Goal: Transaction & Acquisition: Subscribe to service/newsletter

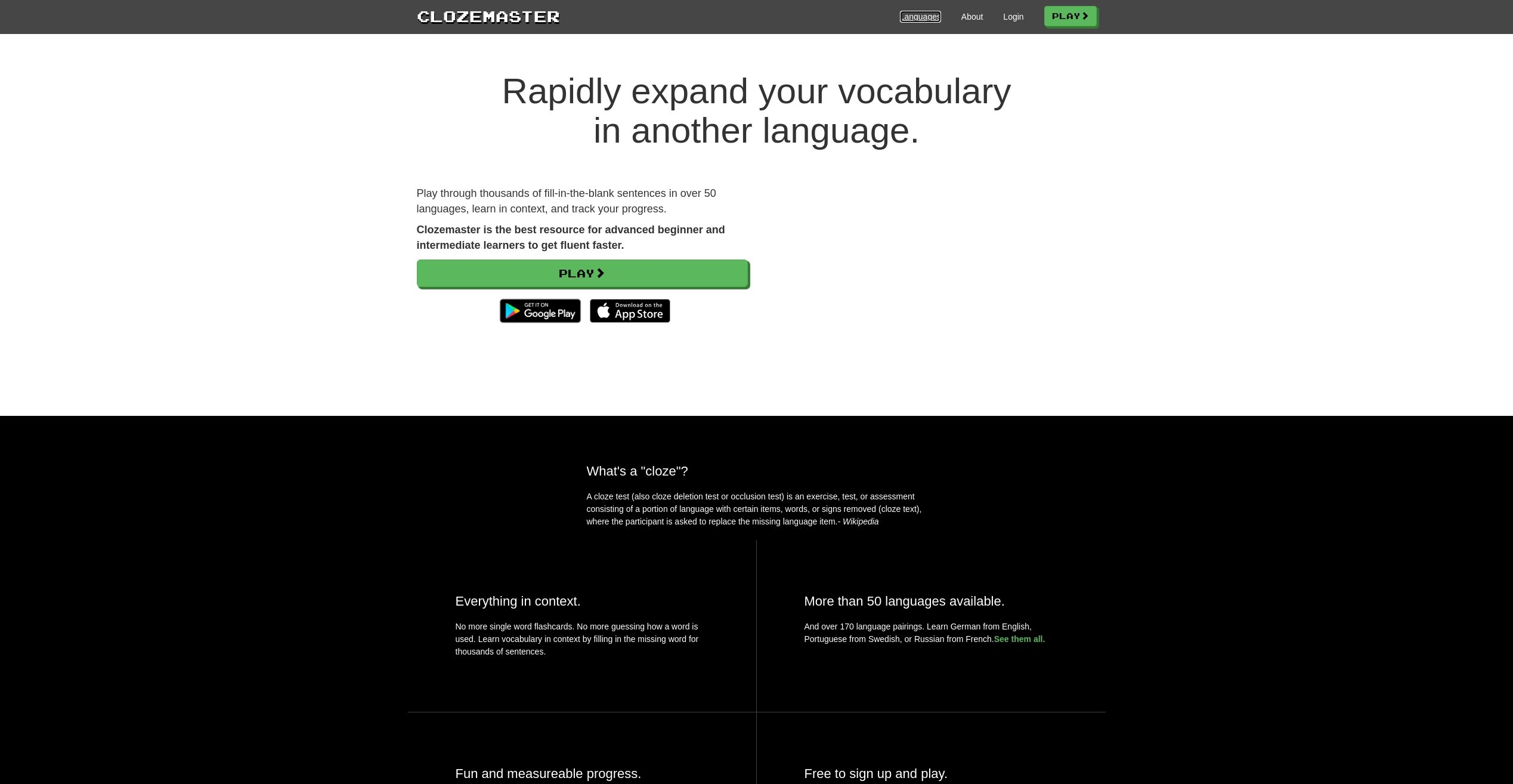
click at [934, 21] on link "Languages" at bounding box center [921, 16] width 41 height 12
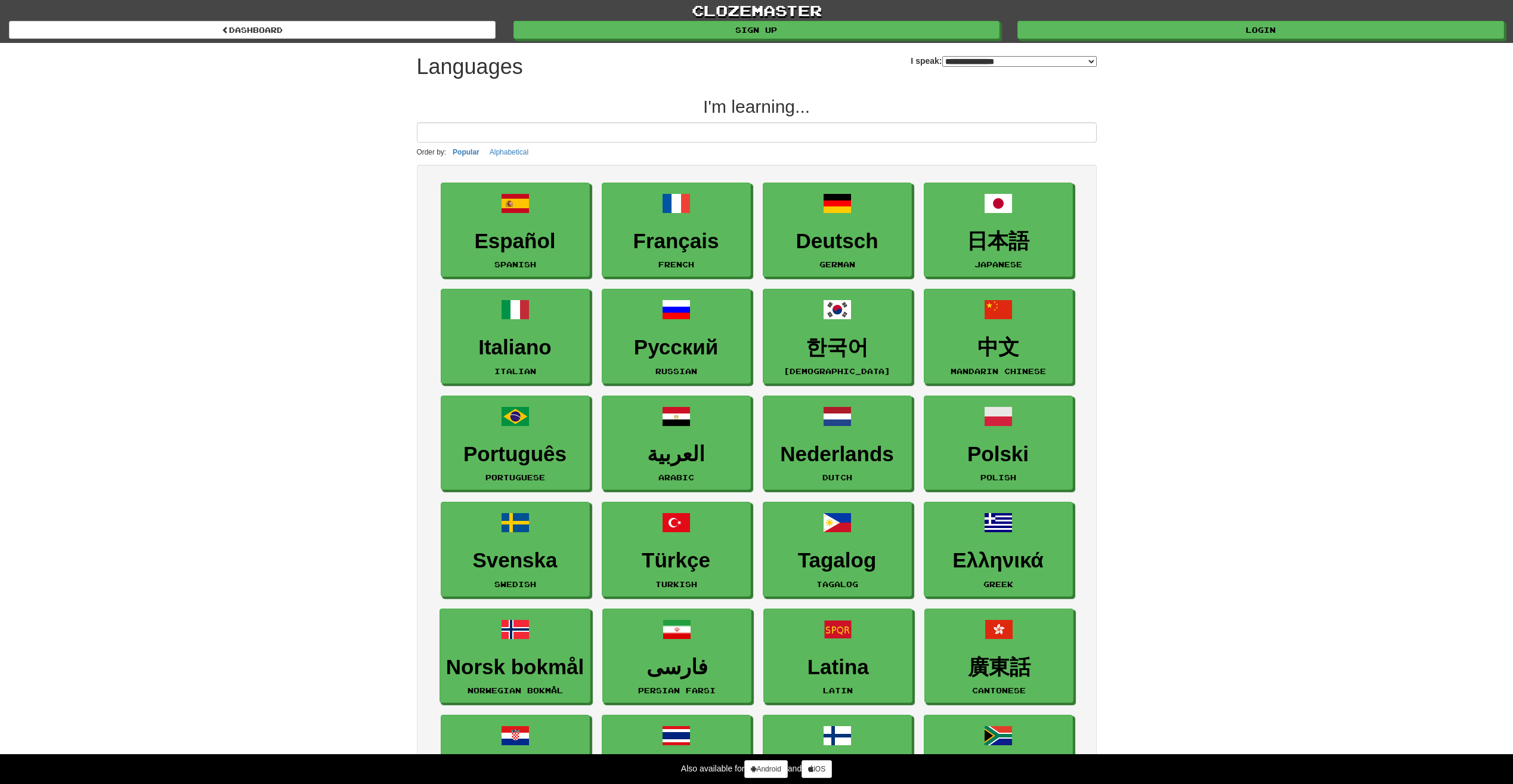
select select "*******"
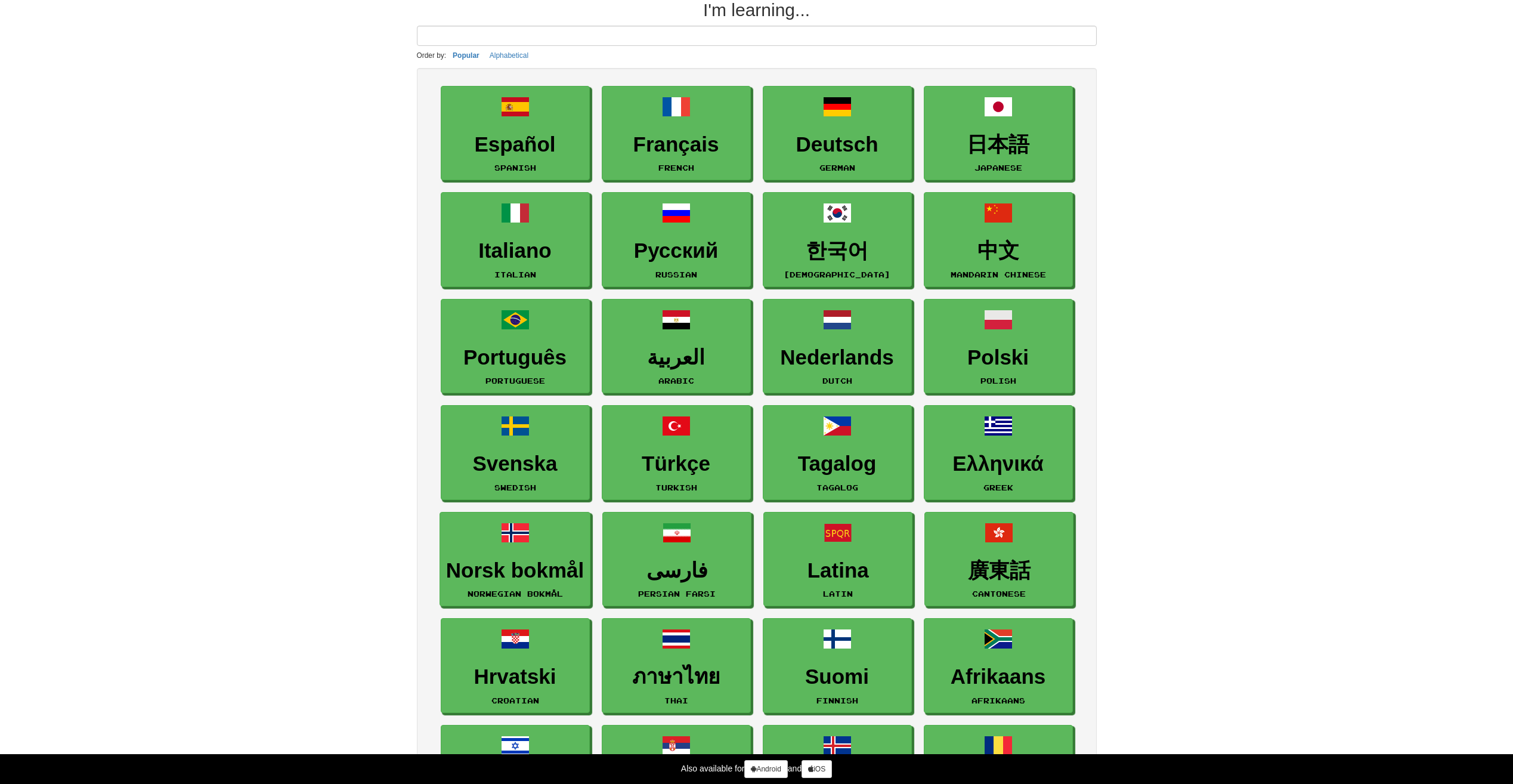
scroll to position [59, 0]
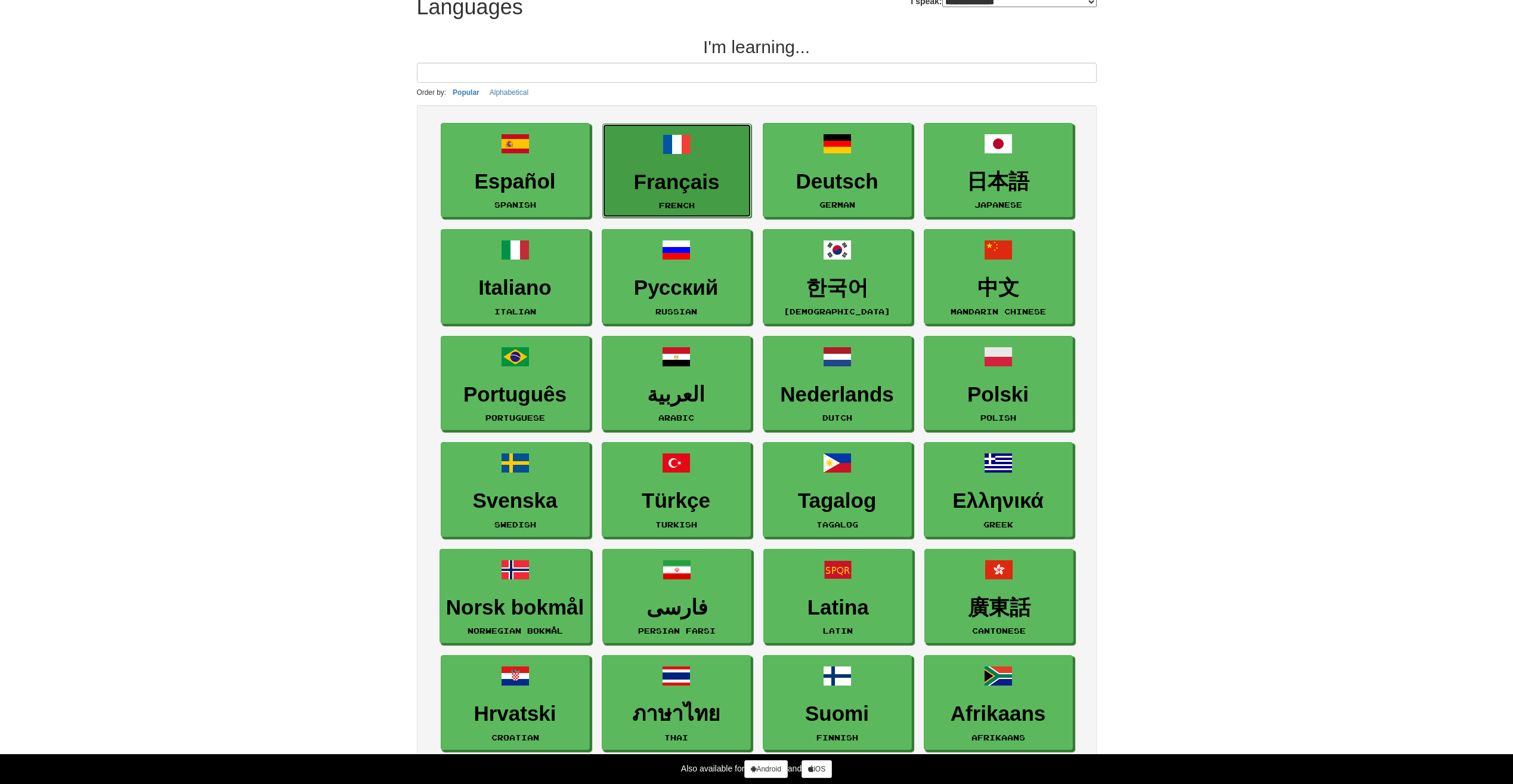
click at [644, 217] on link "Français French" at bounding box center [677, 170] width 149 height 95
